Goal: Ask a question

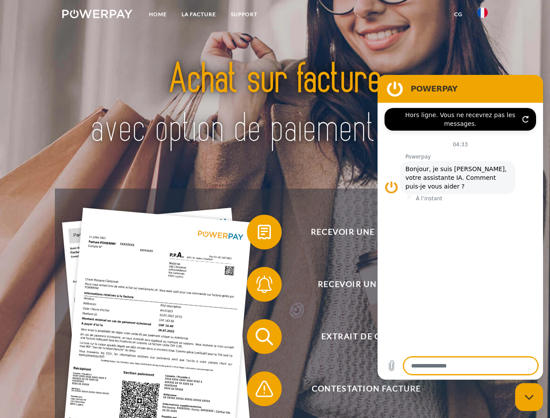
click at [97, 15] on img at bounding box center [97, 14] width 70 height 9
click at [482, 15] on img at bounding box center [482, 12] width 10 height 10
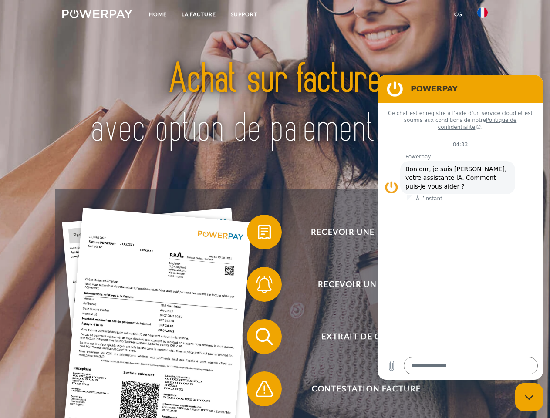
click at [458, 14] on link "CG" at bounding box center [458, 15] width 23 height 16
click at [258, 234] on span at bounding box center [251, 232] width 44 height 44
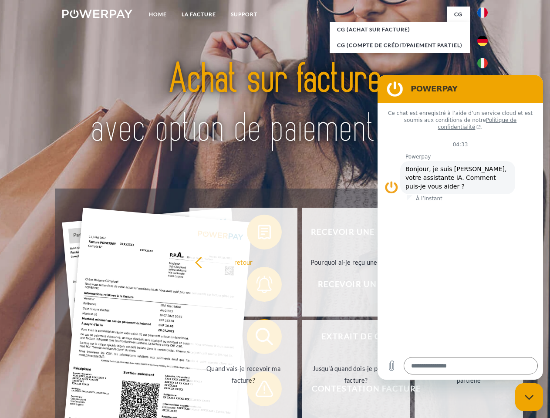
click at [258, 286] on div "Recevoir une facture ? Recevoir un rappel? Extrait de compte retour" at bounding box center [275, 362] width 440 height 348
click at [302, 338] on link "Jusqu'à quand dois-je payer ma facture?" at bounding box center [356, 374] width 108 height 109
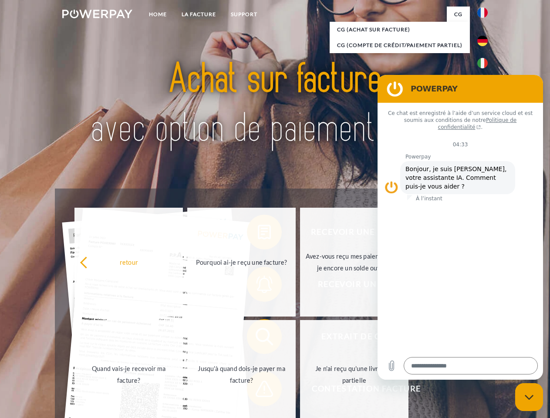
click at [258, 390] on span at bounding box center [251, 389] width 44 height 44
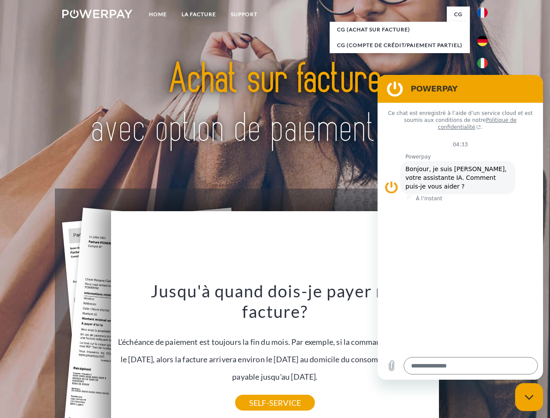
click at [529, 397] on icon "Fermer la fenêtre de messagerie" at bounding box center [529, 397] width 9 height 6
type textarea "*"
